Goal: Task Accomplishment & Management: Manage account settings

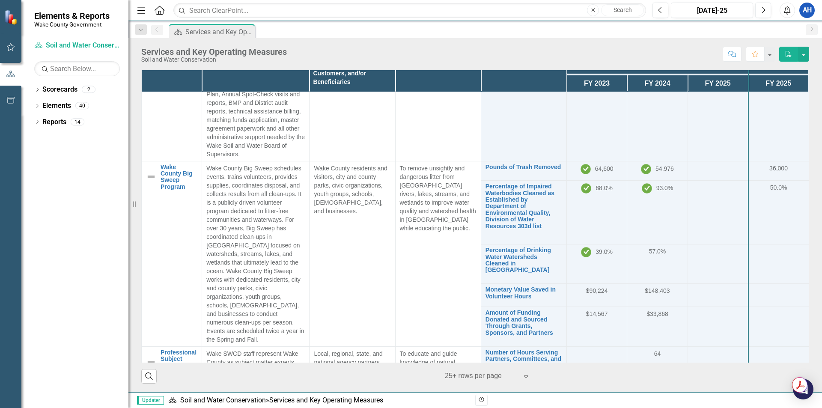
scroll to position [567, 0]
click at [509, 308] on link "Amount of Funding Donated and Sourced Through Grants, Sponsors, and Partners" at bounding box center [523, 321] width 77 height 27
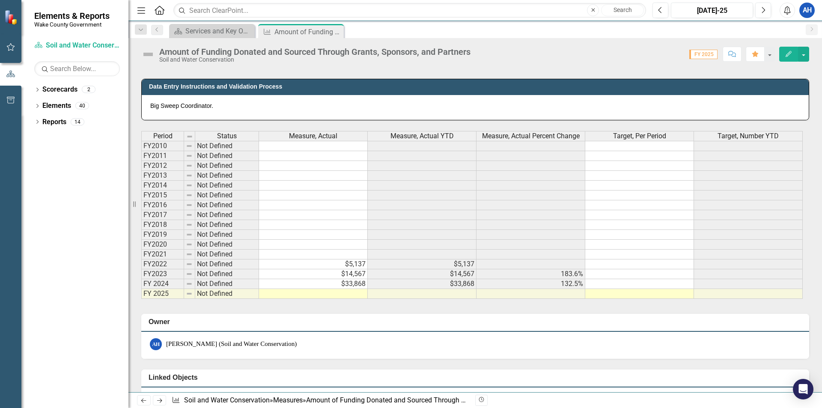
scroll to position [409, 0]
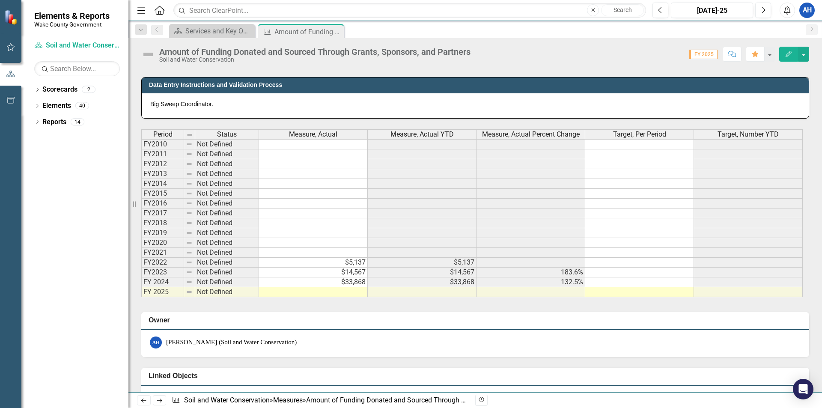
click at [354, 292] on td at bounding box center [313, 292] width 109 height 10
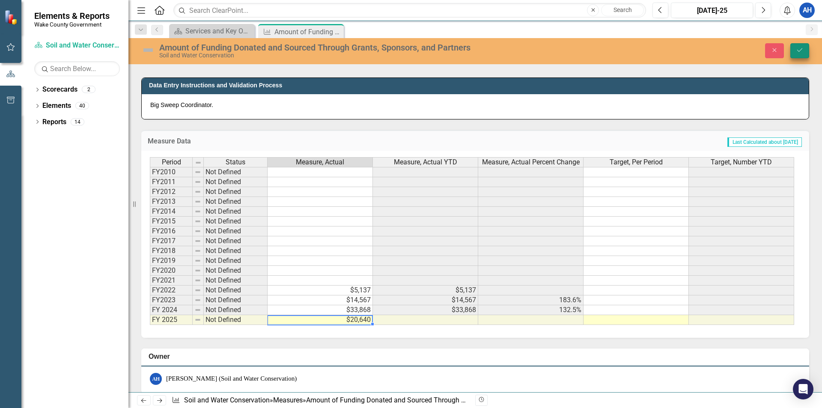
type textarea "20640"
click at [794, 45] on button "Save" at bounding box center [799, 50] width 19 height 15
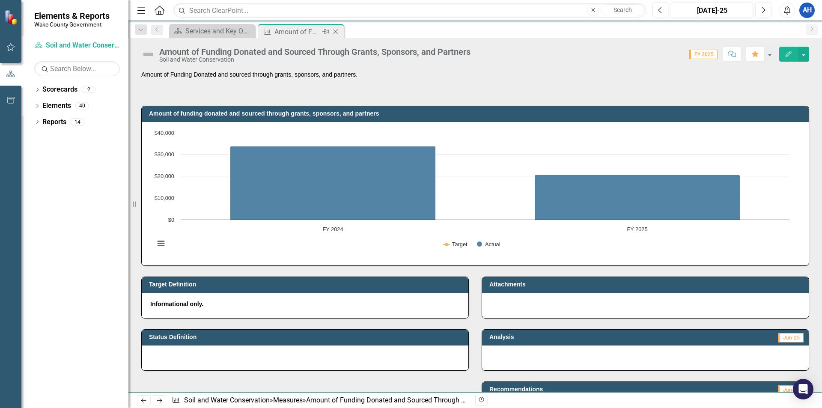
click at [338, 32] on icon "Close" at bounding box center [335, 31] width 9 height 7
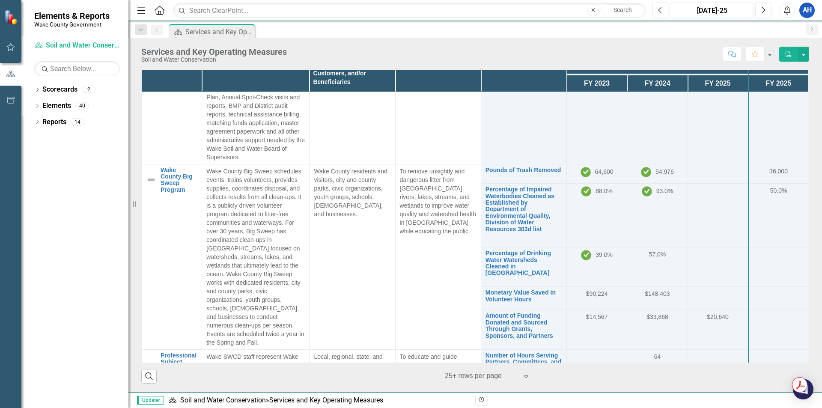
scroll to position [566, 0]
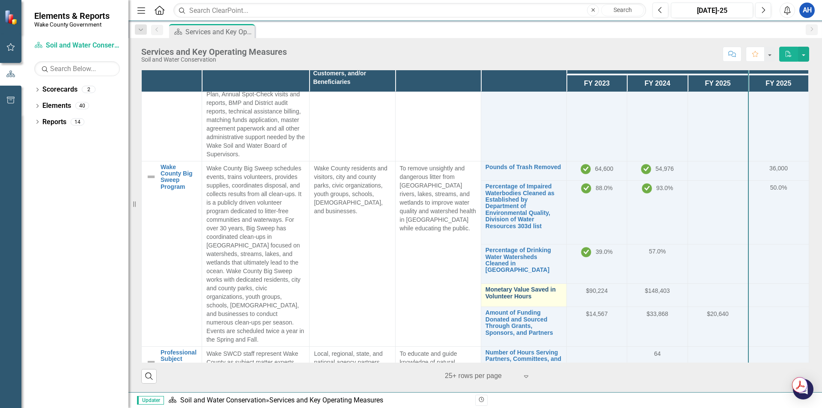
click at [505, 286] on link "Monetary Value Saved in Volunteer Hours" at bounding box center [523, 292] width 77 height 13
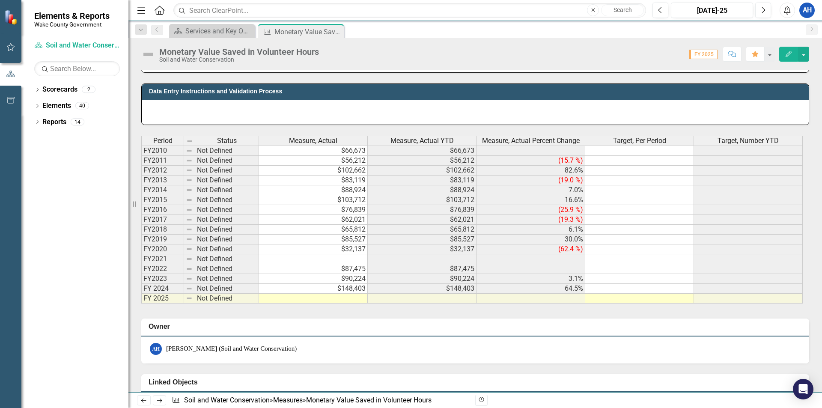
scroll to position [404, 0]
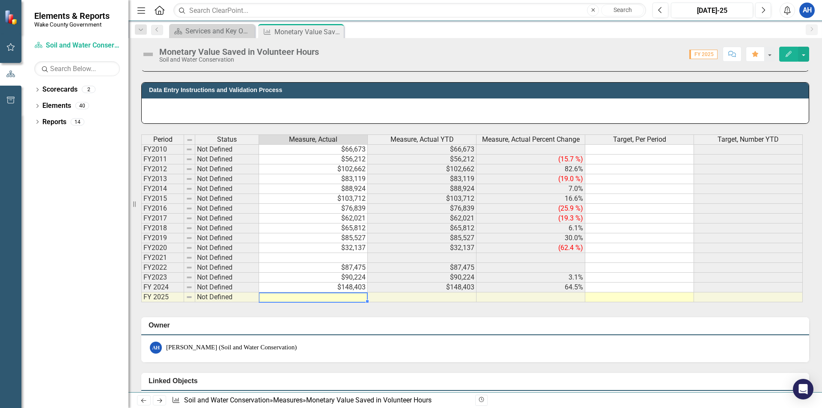
click at [346, 300] on td at bounding box center [313, 297] width 109 height 10
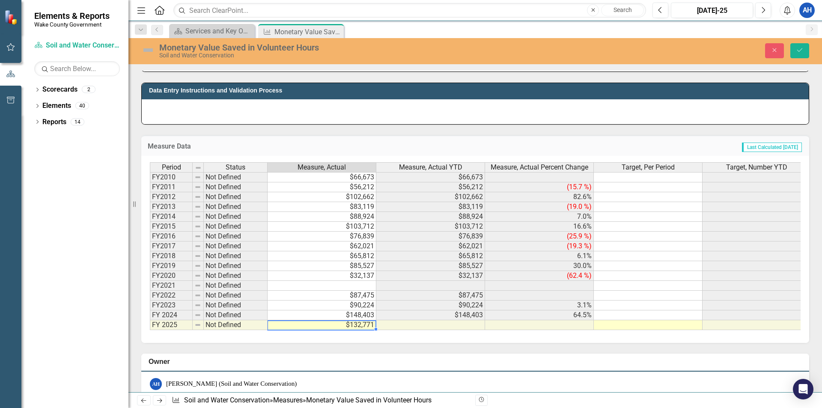
type textarea "132771.11"
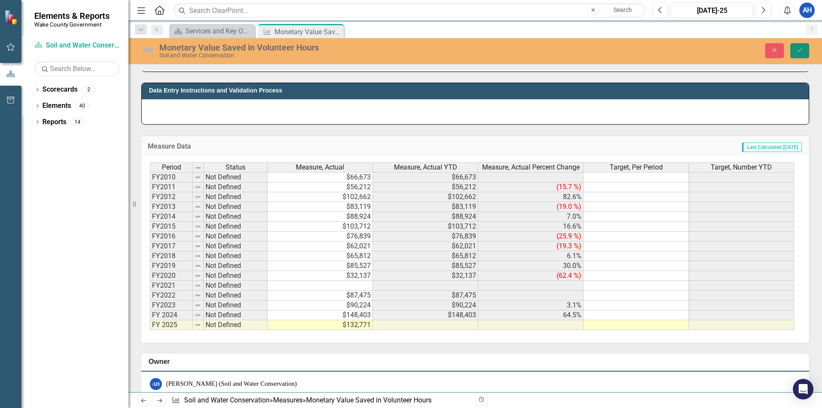
click at [798, 48] on icon "Save" at bounding box center [800, 50] width 8 height 6
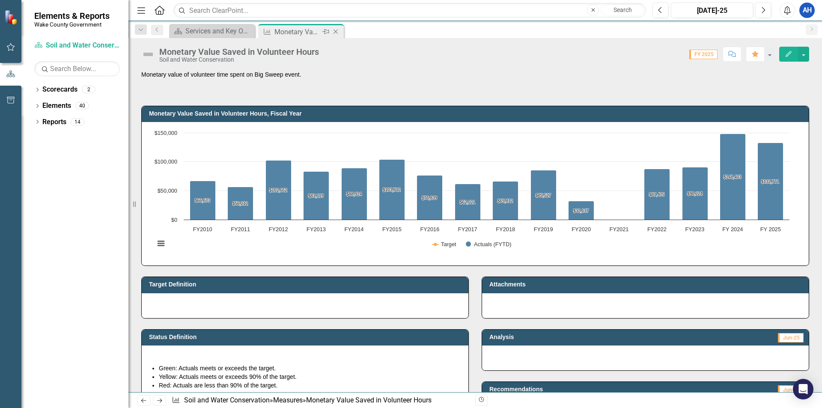
click at [334, 32] on icon "Close" at bounding box center [335, 31] width 9 height 7
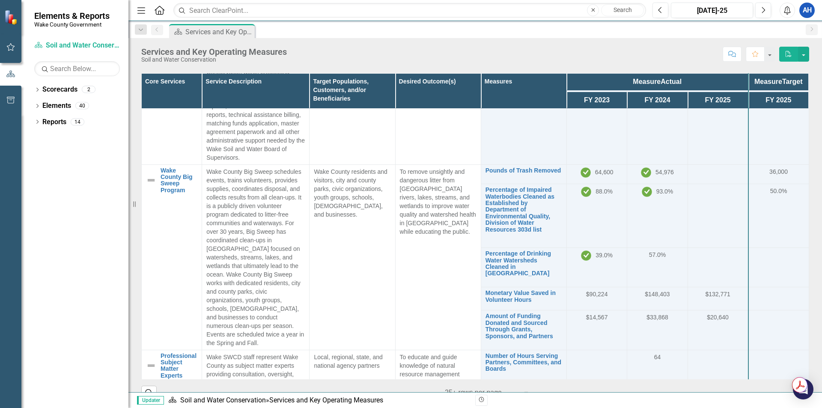
scroll to position [581, 0]
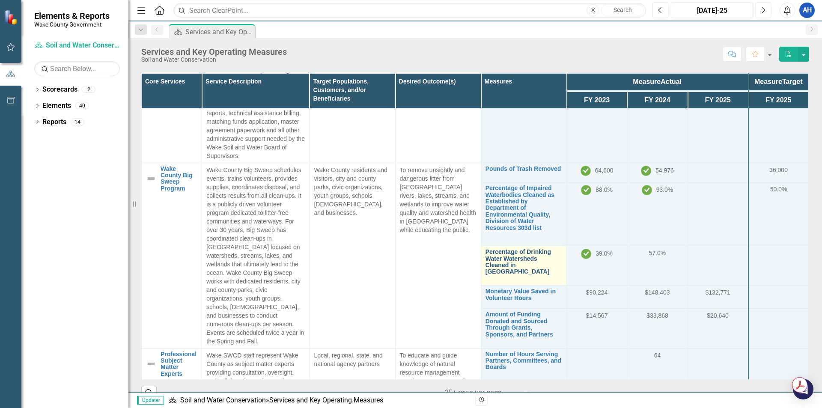
click at [501, 253] on link "Percentage of Drinking Water Watersheds Cleaned in [GEOGRAPHIC_DATA]" at bounding box center [523, 262] width 77 height 27
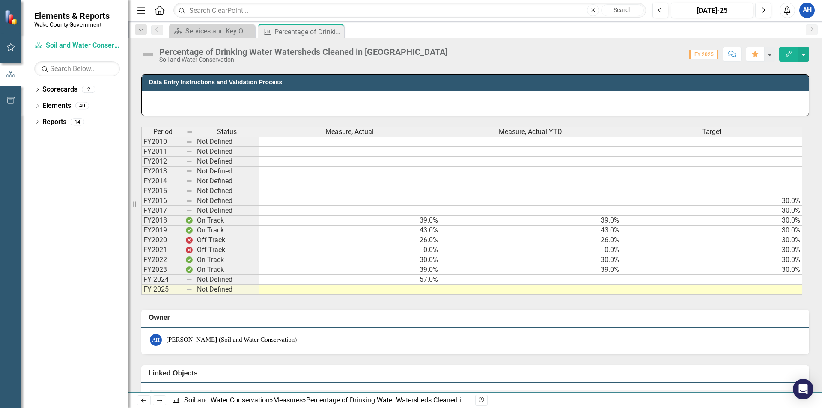
scroll to position [413, 0]
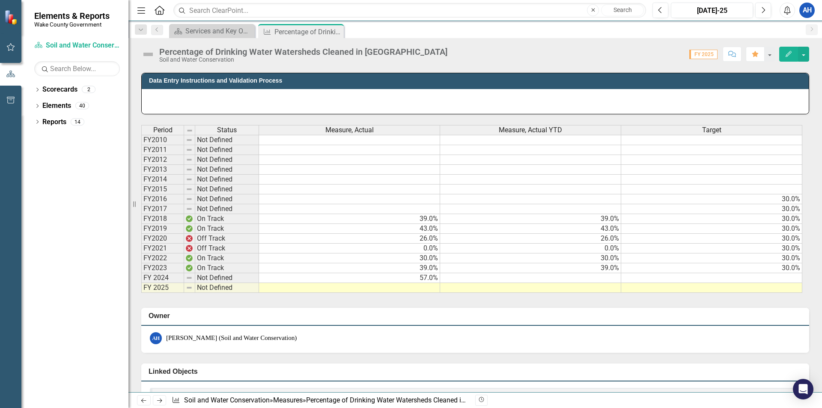
click at [436, 282] on td "57.0%" at bounding box center [349, 278] width 181 height 10
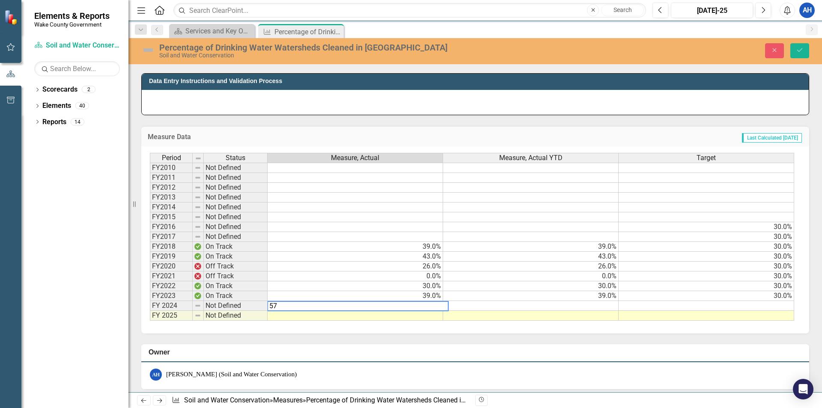
type textarea "5"
type textarea "35"
click at [431, 318] on td at bounding box center [354, 316] width 175 height 10
type textarea "43"
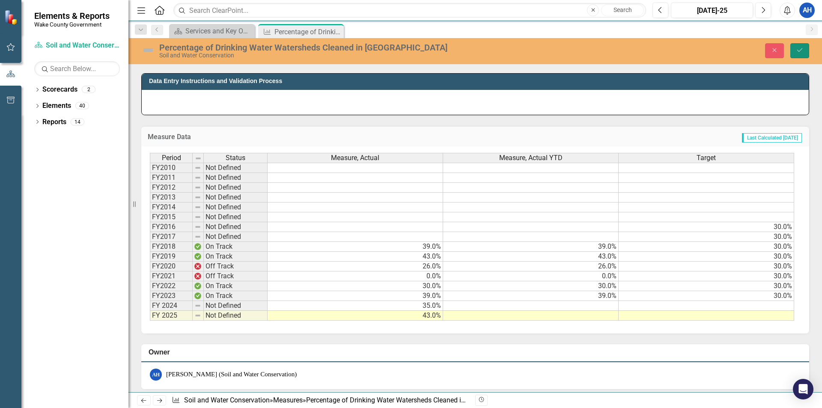
click at [807, 54] on button "Save" at bounding box center [799, 50] width 19 height 15
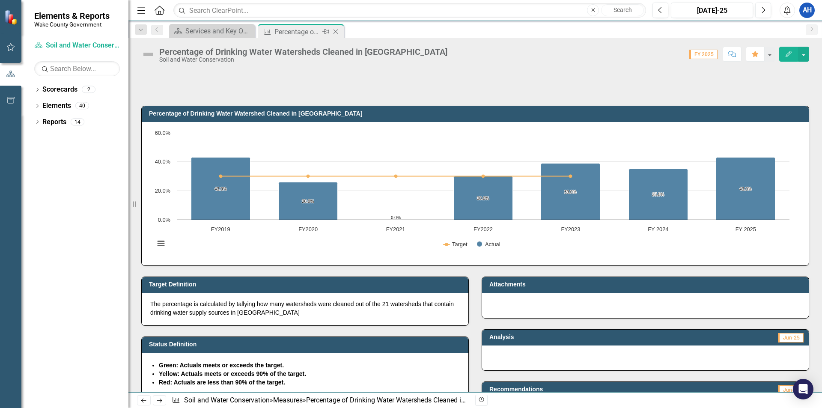
click at [336, 31] on icon "Close" at bounding box center [335, 31] width 9 height 7
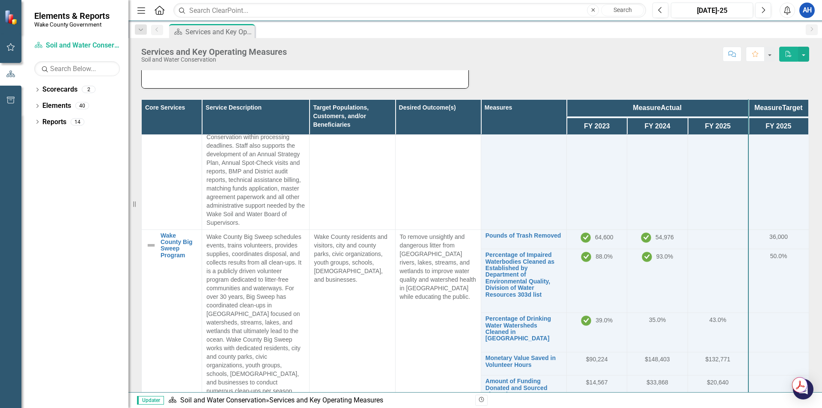
scroll to position [542, 0]
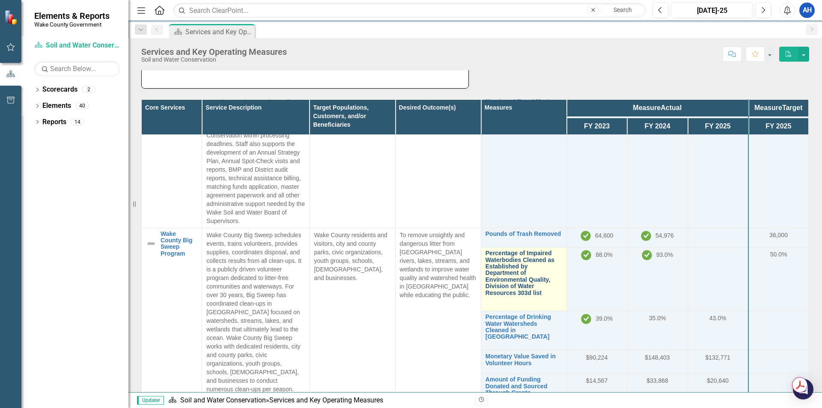
click at [508, 264] on link "Percentage of Impaired Waterbodies Cleaned as Established by Department of Envi…" at bounding box center [523, 273] width 77 height 46
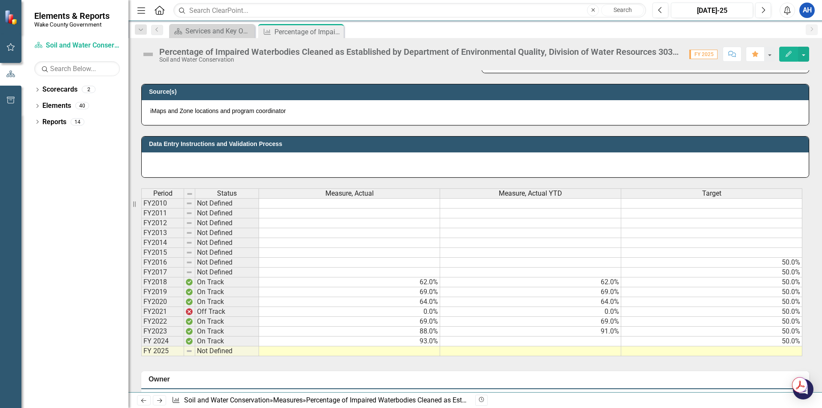
scroll to position [353, 0]
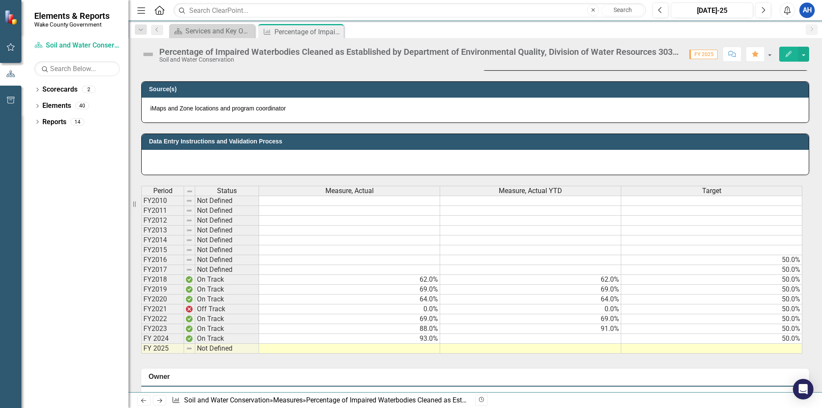
click at [413, 337] on td "93.0%" at bounding box center [349, 339] width 181 height 10
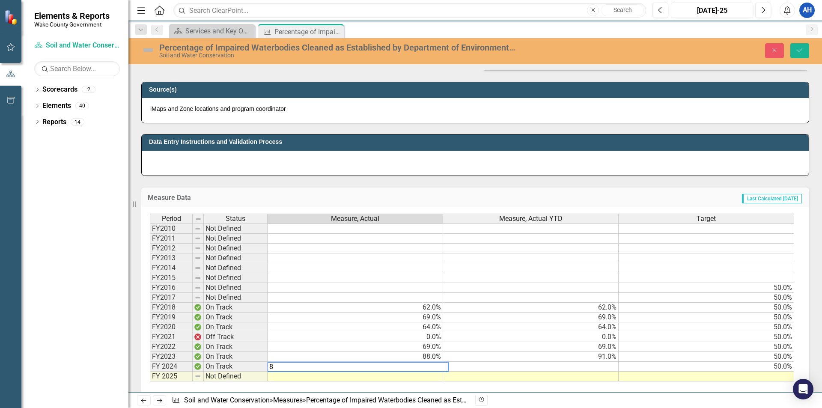
type textarea "86"
type textarea "95"
click at [805, 49] on button "Save" at bounding box center [799, 50] width 19 height 15
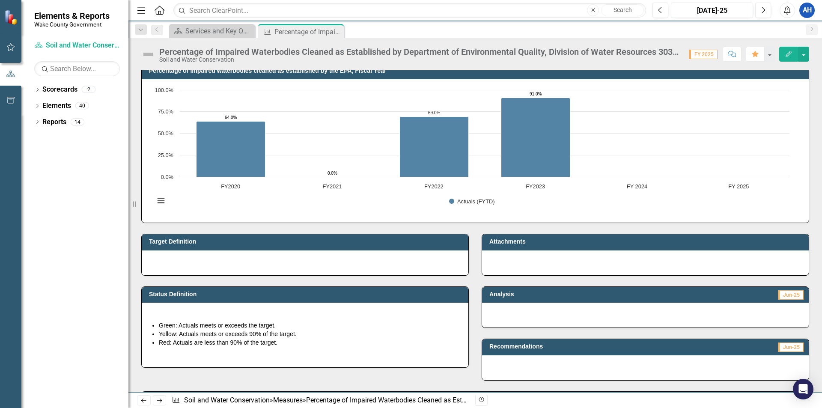
scroll to position [42, 0]
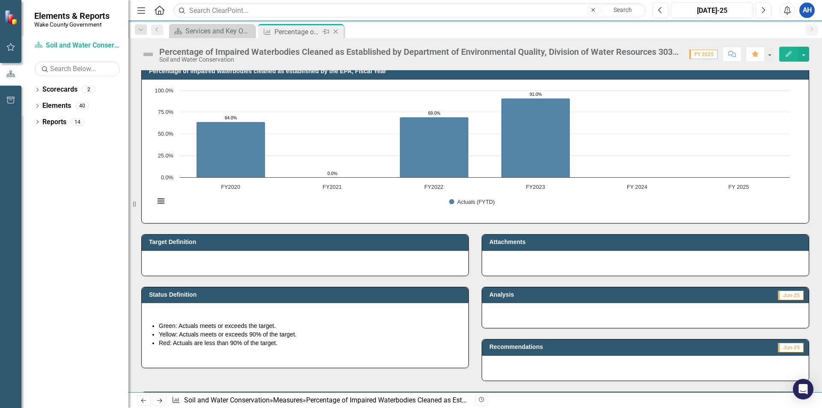
click at [337, 30] on icon "Close" at bounding box center [335, 31] width 9 height 7
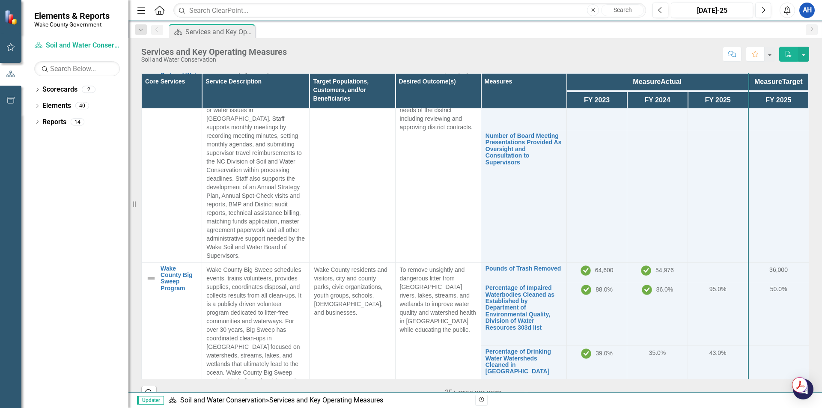
scroll to position [483, 0]
click at [515, 264] on link "Pounds of Trash Removed" at bounding box center [523, 267] width 77 height 6
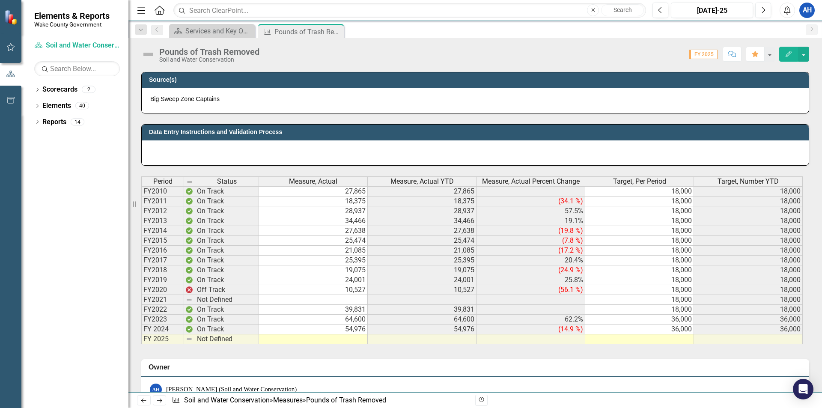
scroll to position [368, 0]
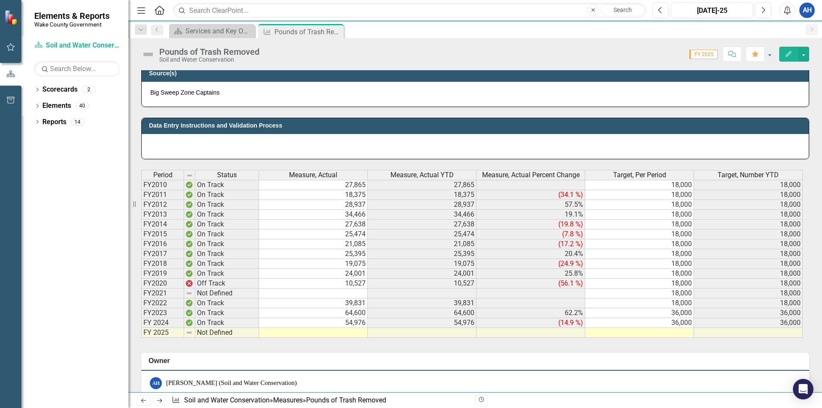
click at [362, 336] on td at bounding box center [313, 333] width 109 height 10
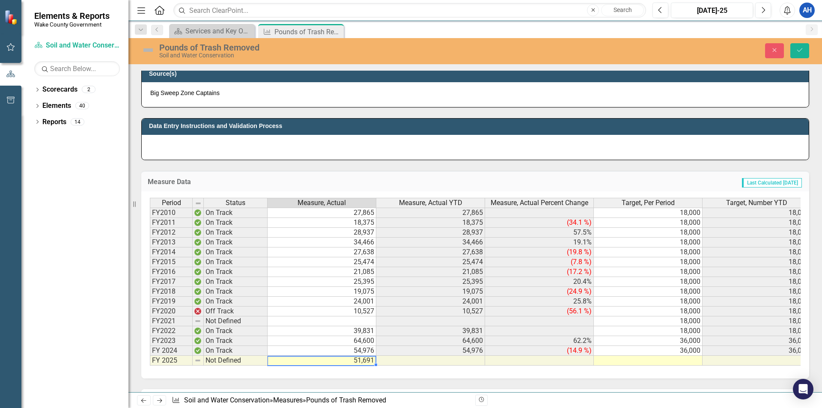
type textarea "51690.50"
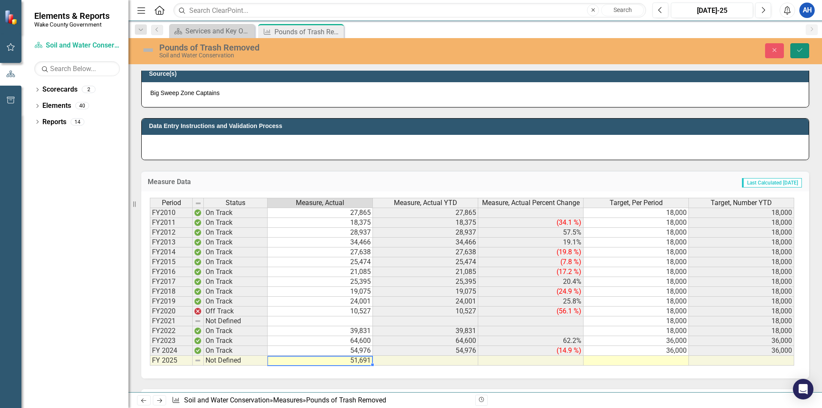
click at [802, 54] on button "Save" at bounding box center [799, 50] width 19 height 15
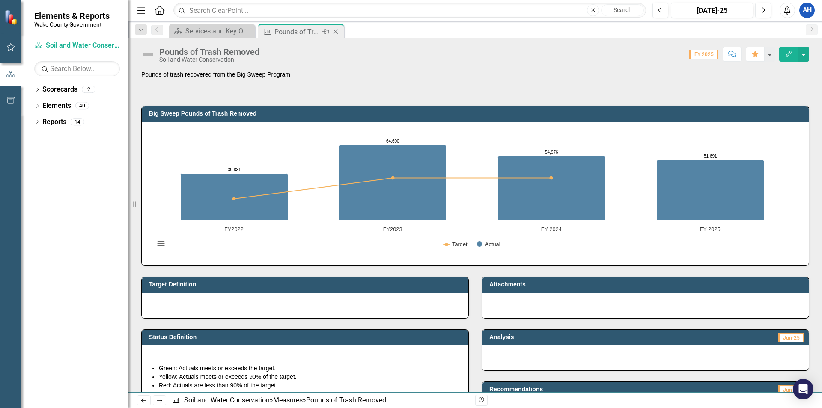
click at [337, 33] on icon at bounding box center [335, 32] width 5 height 5
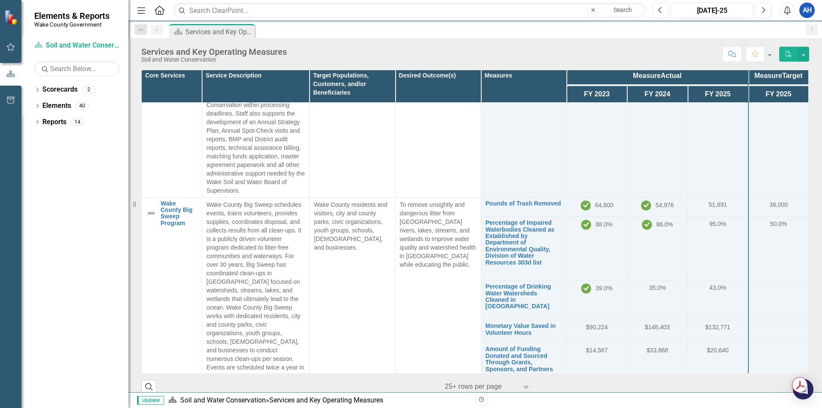
scroll to position [542, 0]
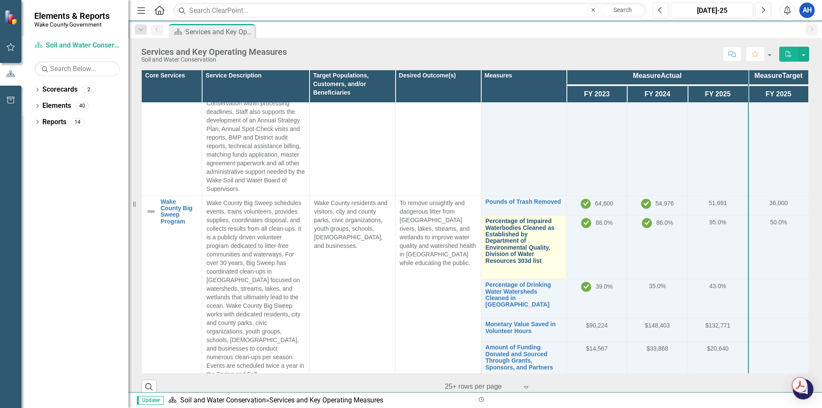
click at [508, 219] on link "Percentage of Impaired Waterbodies Cleaned as Established by Department of Envi…" at bounding box center [523, 241] width 77 height 46
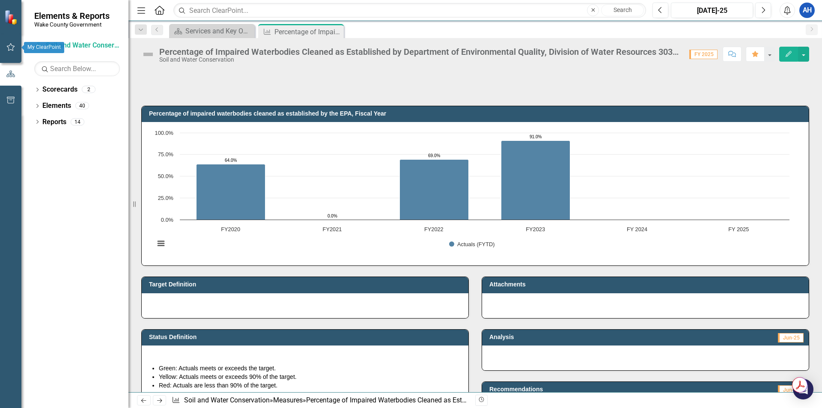
click at [14, 47] on icon "button" at bounding box center [11, 47] width 8 height 8
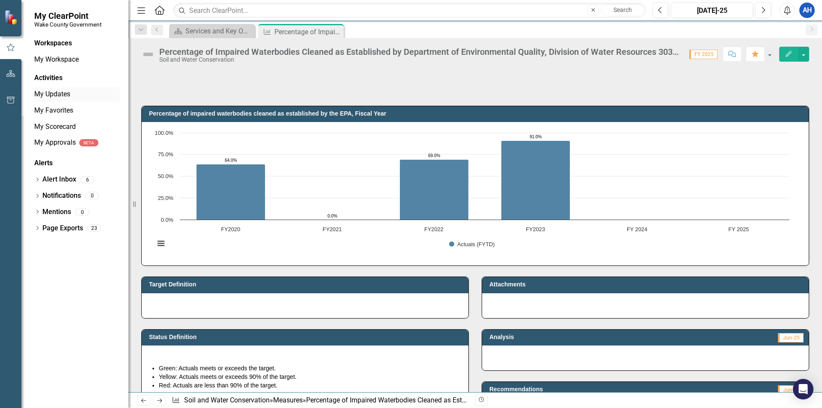
click at [67, 93] on link "My Updates" at bounding box center [77, 94] width 86 height 10
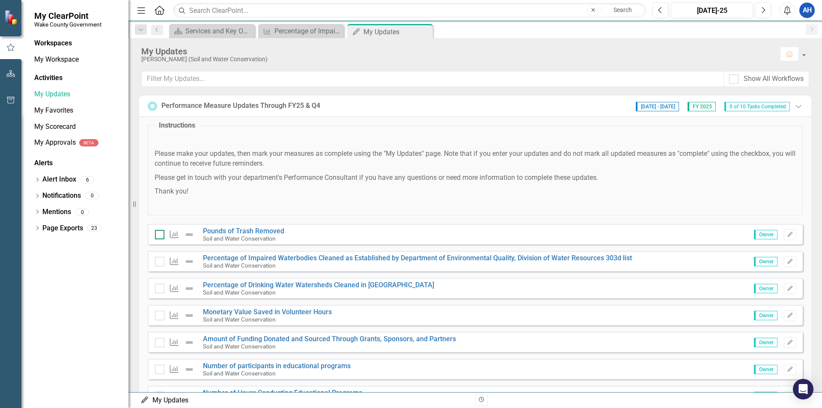
click at [163, 233] on div at bounding box center [159, 234] width 9 height 9
click at [160, 233] on input "checkbox" at bounding box center [158, 233] width 6 height 6
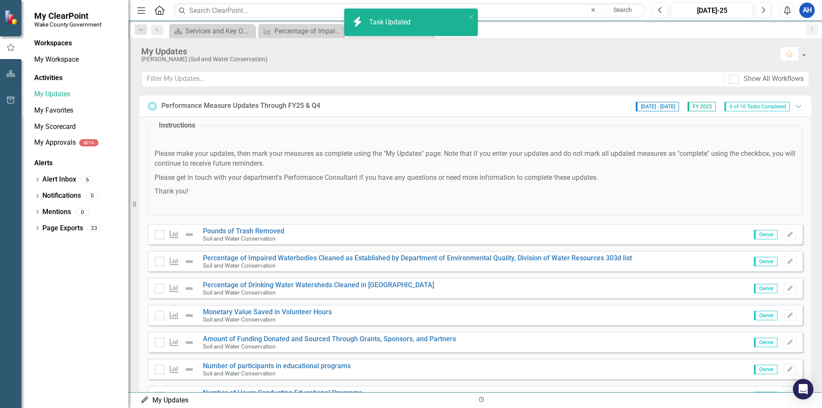
checkbox input "true"
click at [158, 260] on input "checkbox" at bounding box center [158, 260] width 6 height 6
checkbox input "true"
click at [160, 291] on div at bounding box center [159, 288] width 9 height 9
click at [160, 289] on input "checkbox" at bounding box center [158, 287] width 6 height 6
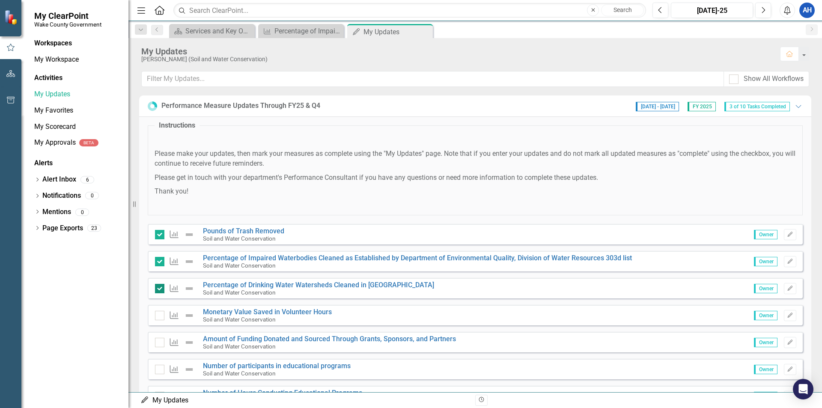
click at [160, 290] on div at bounding box center [159, 288] width 9 height 9
click at [160, 289] on input "checkbox" at bounding box center [158, 287] width 6 height 6
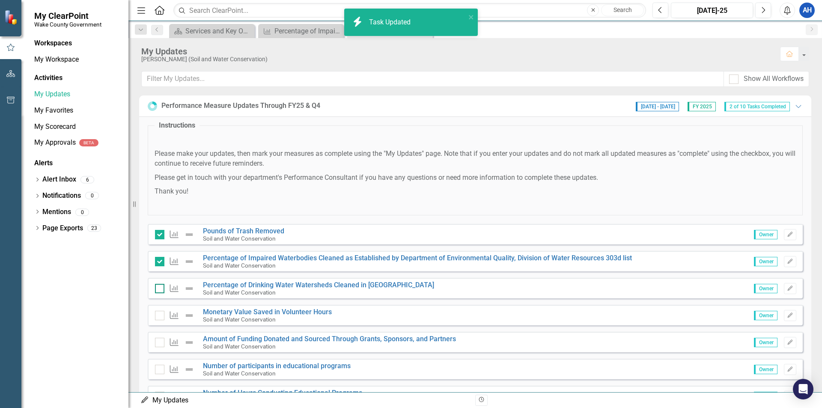
click at [160, 290] on div at bounding box center [159, 288] width 9 height 9
click at [160, 289] on input "checkbox" at bounding box center [158, 287] width 6 height 6
checkbox input "true"
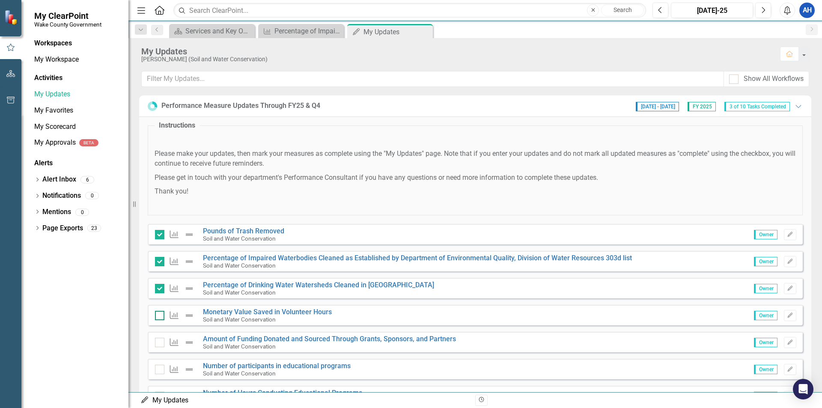
click at [158, 318] on div at bounding box center [159, 315] width 9 height 9
click at [158, 316] on input "checkbox" at bounding box center [158, 314] width 6 height 6
checkbox input "true"
click at [159, 344] on div at bounding box center [159, 342] width 9 height 9
click at [159, 343] on input "checkbox" at bounding box center [158, 341] width 6 height 6
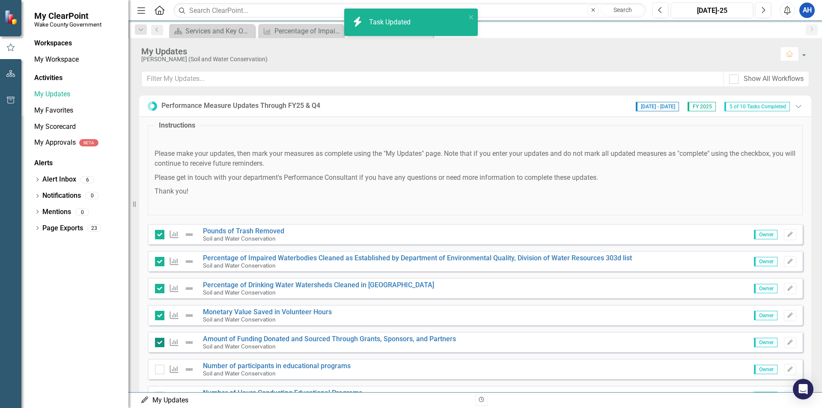
checkbox input "true"
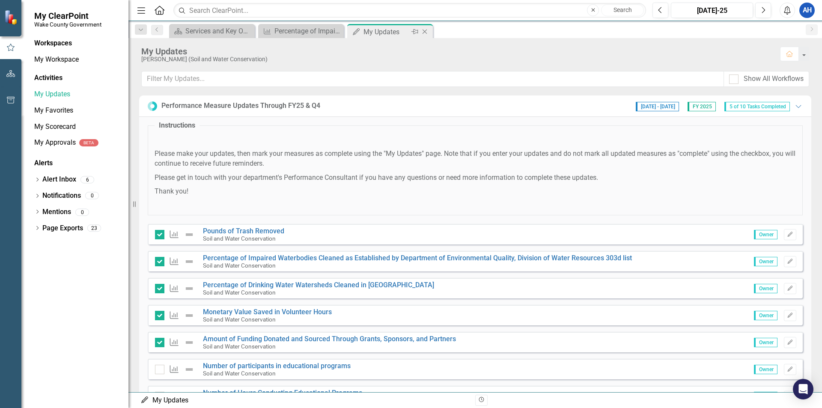
click at [423, 33] on icon "Close" at bounding box center [424, 31] width 9 height 7
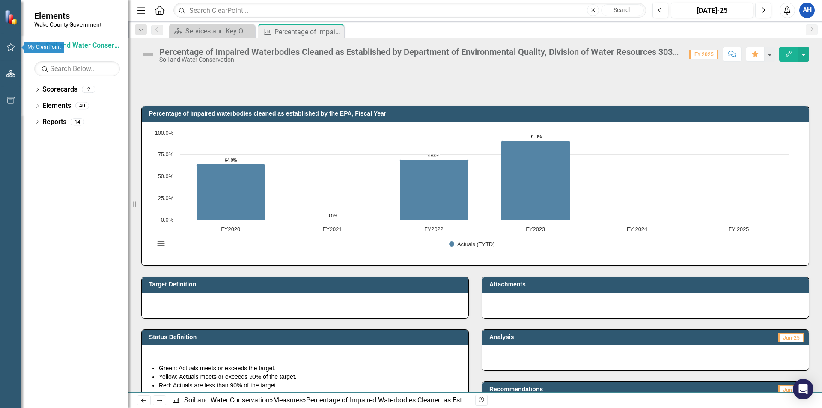
click at [13, 47] on icon "button" at bounding box center [10, 47] width 9 height 7
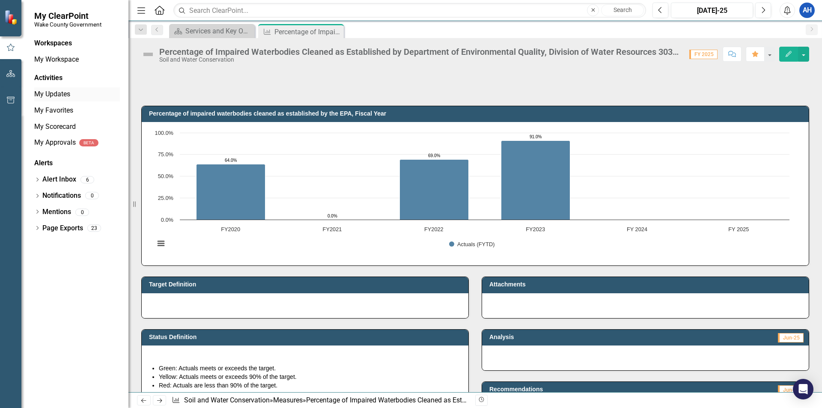
click at [48, 92] on link "My Updates" at bounding box center [77, 94] width 86 height 10
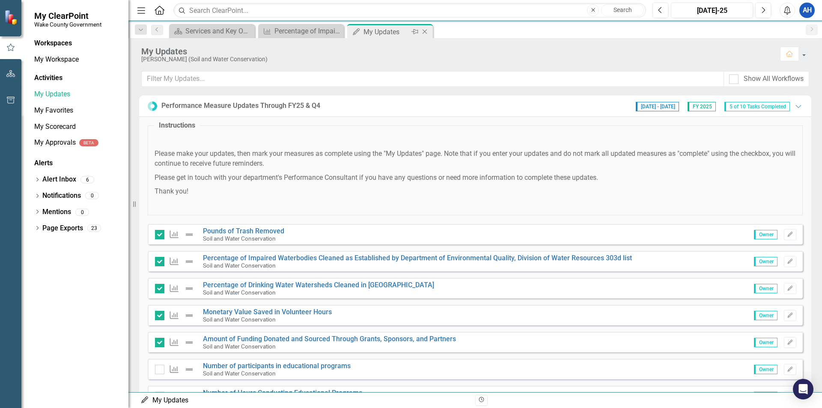
click at [425, 30] on icon "Close" at bounding box center [424, 31] width 9 height 7
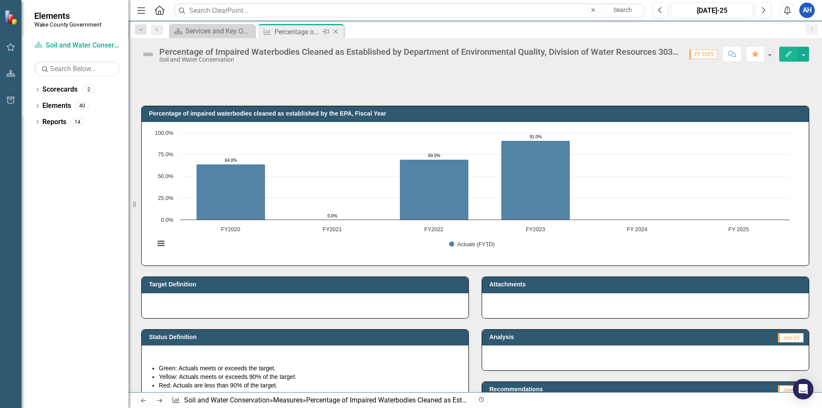
click at [336, 32] on icon at bounding box center [335, 32] width 5 height 5
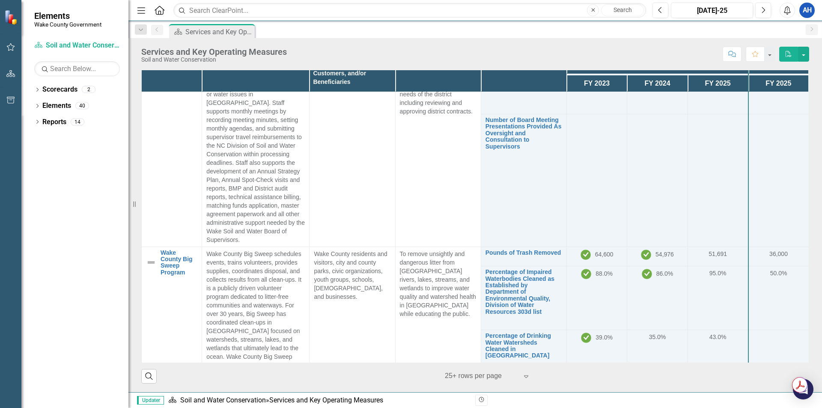
scroll to position [480, 0]
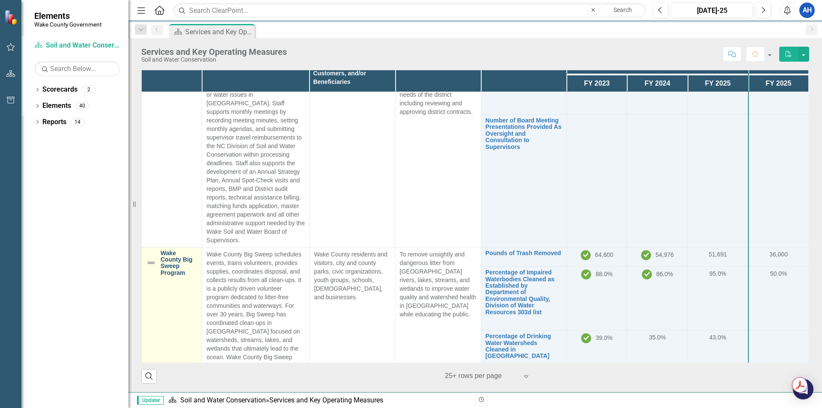
click at [181, 255] on link "Wake County Big Sweep Program" at bounding box center [178, 263] width 37 height 27
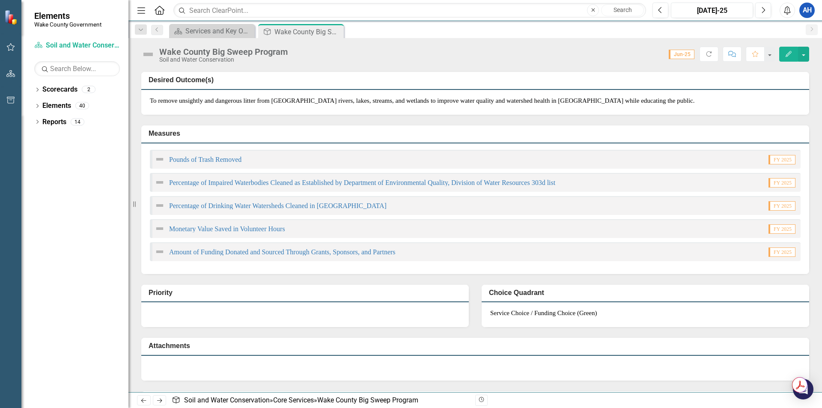
scroll to position [92, 0]
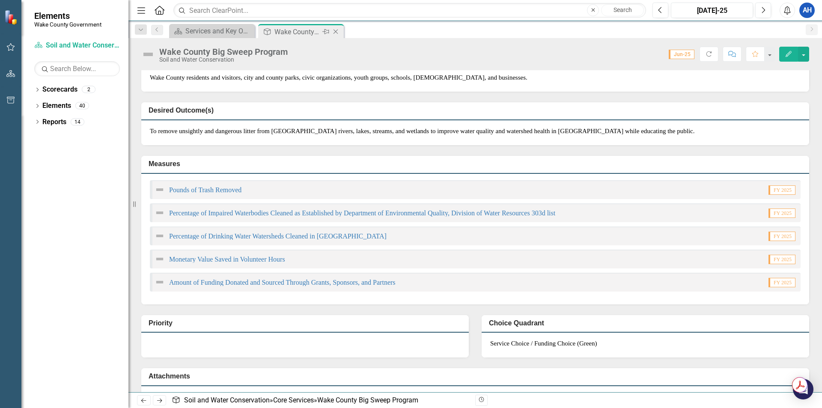
click at [332, 34] on icon "Close" at bounding box center [335, 31] width 9 height 7
click at [343, 40] on div "Wake County Big Sweep Program Soil and Water Conservation Score: 0.00 Jun-25 Co…" at bounding box center [474, 51] width 693 height 26
click at [338, 34] on icon "Close" at bounding box center [335, 31] width 9 height 7
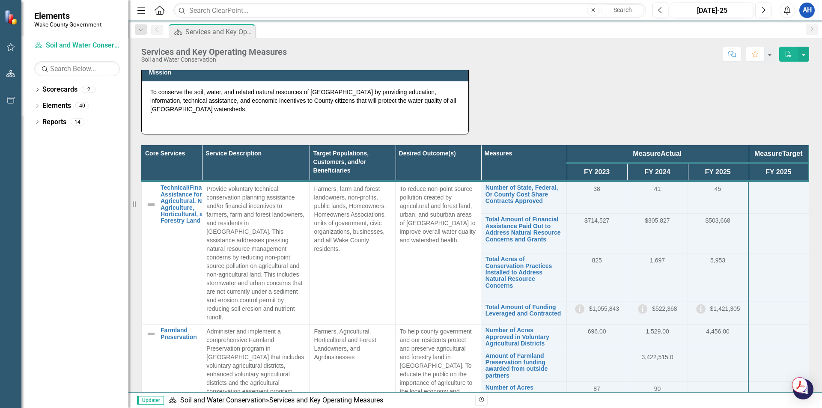
scroll to position [97, 0]
